Goal: Task Accomplishment & Management: Use online tool/utility

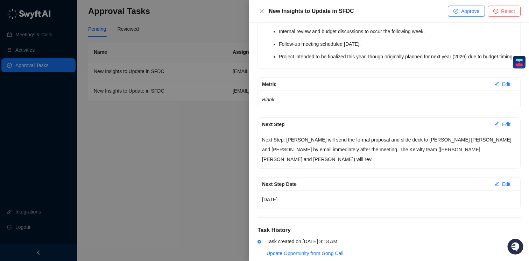
scroll to position [1120, 0]
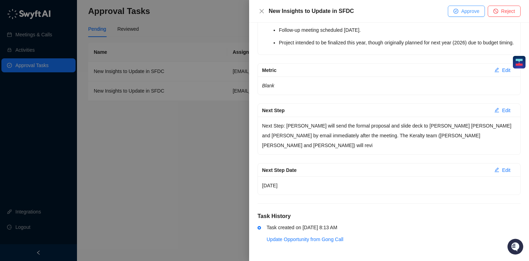
click at [467, 10] on span "Approve" at bounding box center [470, 11] width 18 height 8
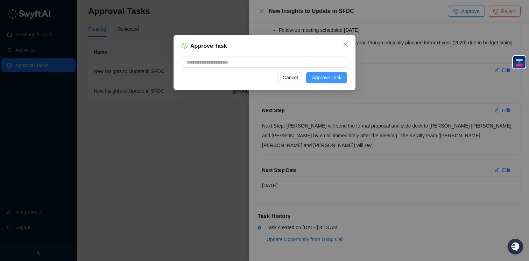
click at [330, 77] on span "Approve Task" at bounding box center [327, 78] width 30 height 8
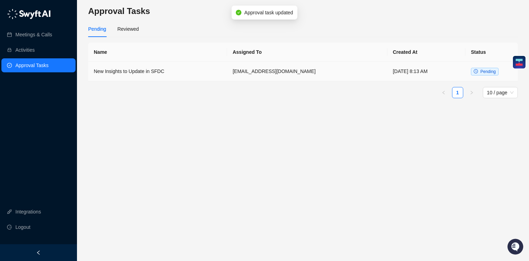
click at [445, 73] on td "[DATE] 8:13 AM" at bounding box center [426, 72] width 78 height 20
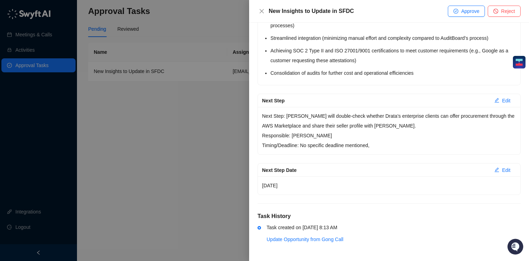
scroll to position [1281, 0]
click at [501, 13] on span "Reject" at bounding box center [508, 11] width 14 height 8
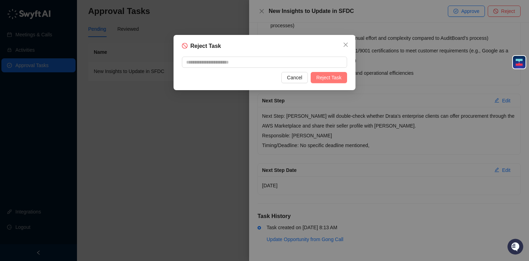
click at [335, 77] on span "Reject Task" at bounding box center [328, 78] width 25 height 8
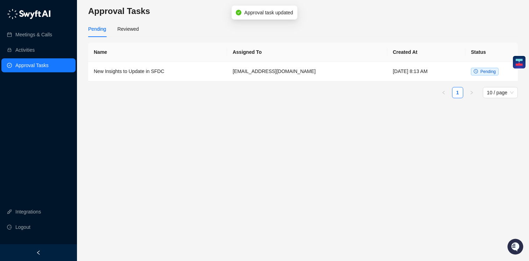
click at [154, 155] on main "Approval Tasks Pending Reviewed Name Assigned To Created At Status New Insights…" at bounding box center [303, 131] width 430 height 250
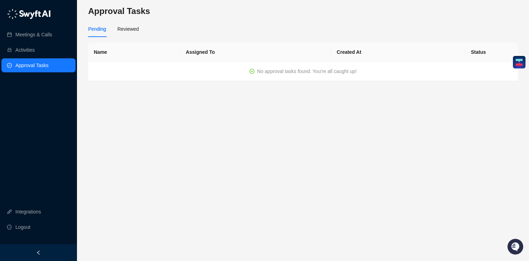
drag, startPoint x: 345, startPoint y: 170, endPoint x: 377, endPoint y: 128, distance: 52.3
click at [356, 153] on main "Approval Tasks Pending Reviewed Name Assigned To Created At Status No approval …" at bounding box center [303, 131] width 430 height 250
